Goal: Task Accomplishment & Management: Use online tool/utility

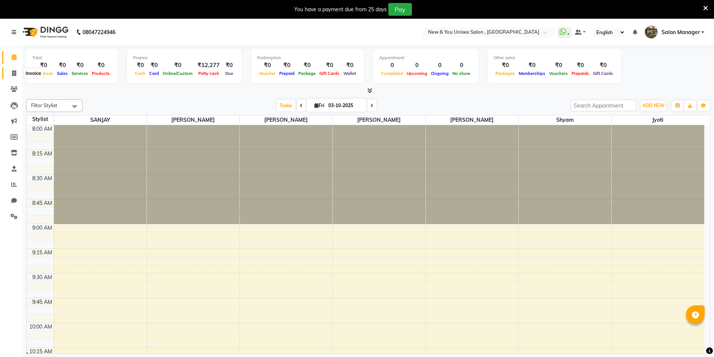
click at [11, 76] on span at bounding box center [13, 73] width 13 height 9
select select "service"
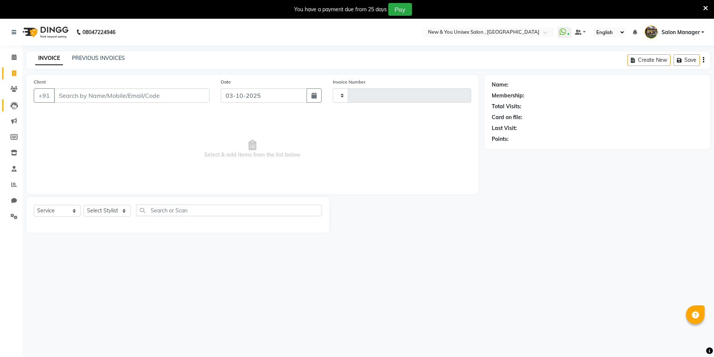
type input "2344"
select select "31"
click at [14, 182] on icon at bounding box center [14, 185] width 6 height 6
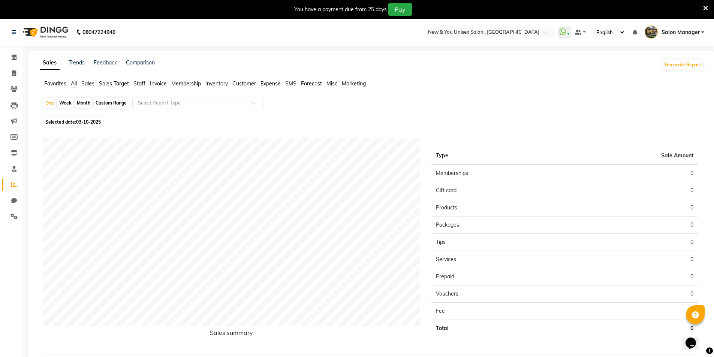
click at [85, 123] on span "03-10-2025" at bounding box center [88, 122] width 25 height 6
select select "10"
select select "2025"
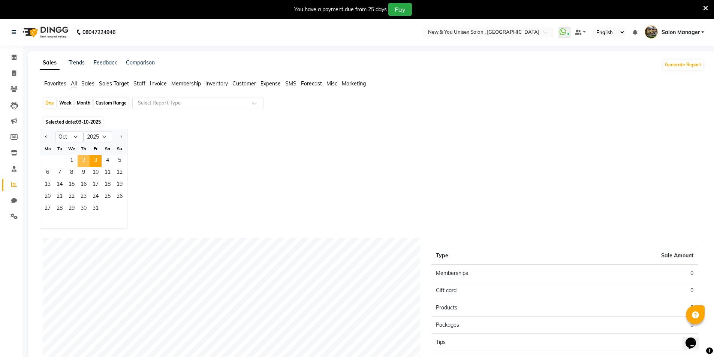
click at [83, 164] on span "2" at bounding box center [84, 161] width 12 height 12
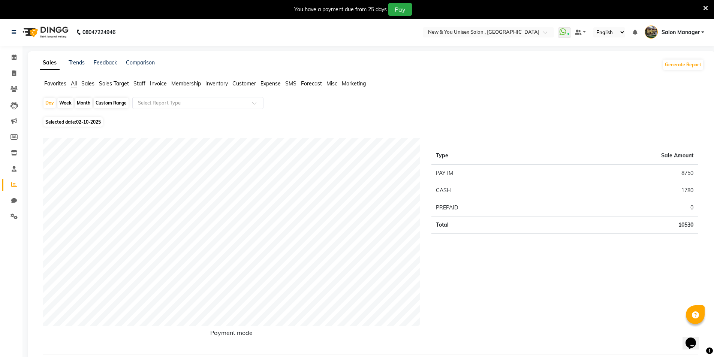
click at [85, 118] on span "Selected date: [DATE]" at bounding box center [72, 121] width 59 height 9
select select "10"
select select "2025"
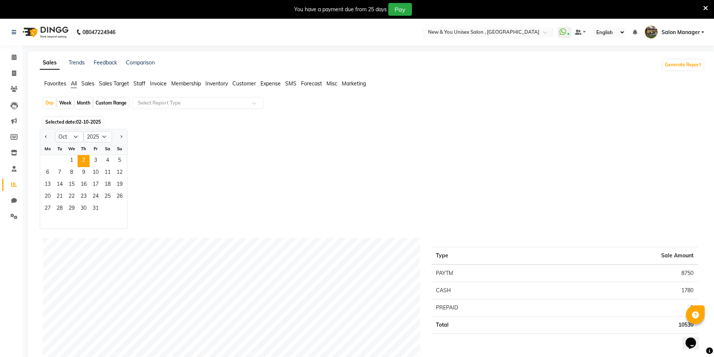
click at [86, 103] on div "Month" at bounding box center [83, 103] width 17 height 10
select select "10"
select select "2025"
click at [86, 103] on div "Month" at bounding box center [83, 103] width 17 height 10
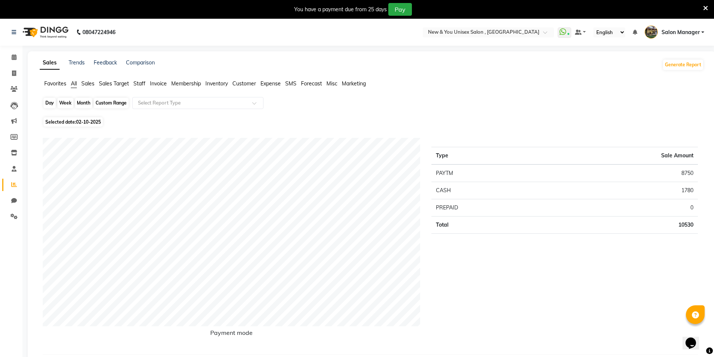
click at [85, 102] on div "Month" at bounding box center [83, 103] width 17 height 10
select select "10"
select select "2025"
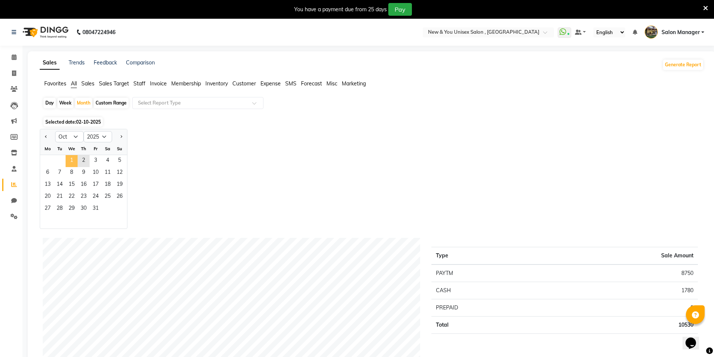
click at [72, 158] on span "1" at bounding box center [72, 161] width 12 height 12
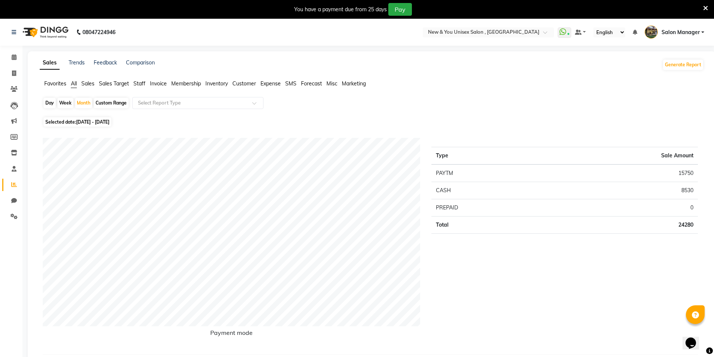
click at [88, 119] on span "Selected date: [DATE] - [DATE]" at bounding box center [77, 121] width 68 height 9
select select "10"
select select "2025"
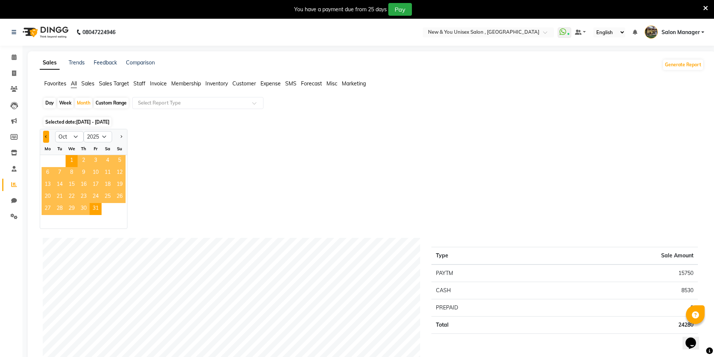
click at [46, 136] on span "Previous month" at bounding box center [46, 136] width 3 height 3
select select "9"
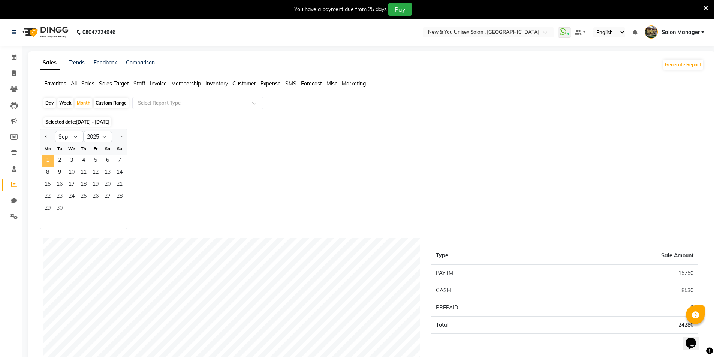
click at [47, 165] on span "1" at bounding box center [48, 161] width 12 height 12
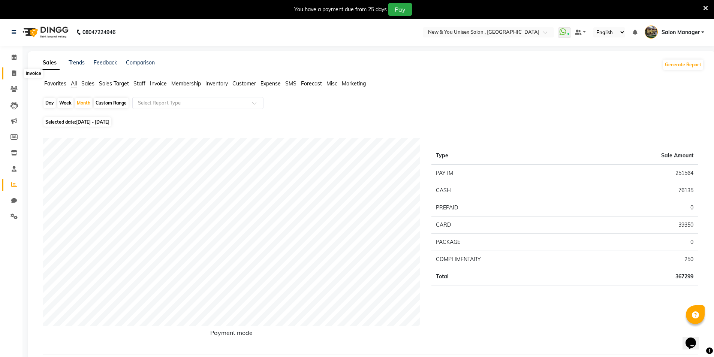
click at [12, 72] on icon at bounding box center [14, 73] width 4 height 6
select select "service"
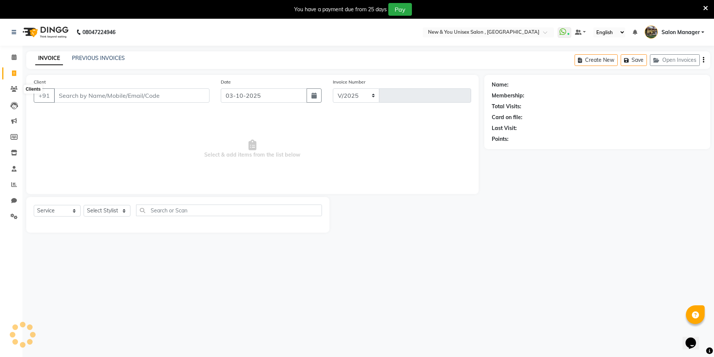
select select "31"
type input "2344"
